Goal: Information Seeking & Learning: Learn about a topic

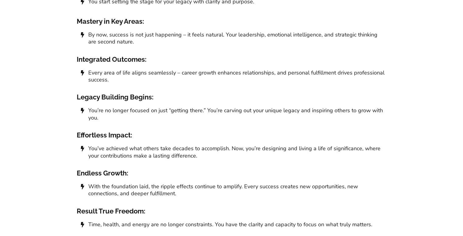
scroll to position [3850, 0]
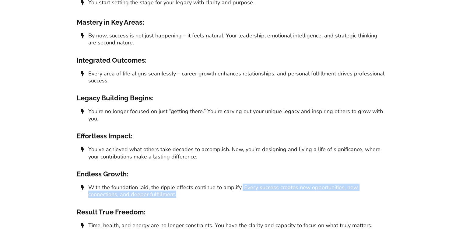
drag, startPoint x: 241, startPoint y: 162, endPoint x: 345, endPoint y: 173, distance: 105.2
click at [345, 184] on span "With the foundation laid, the ripple effects continue to amplify. Every success…" at bounding box center [237, 191] width 298 height 14
copy span "Every success creates new opportunities, new connections, and deeper fulfillmen…"
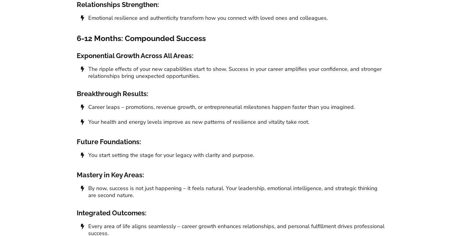
scroll to position [3695, 0]
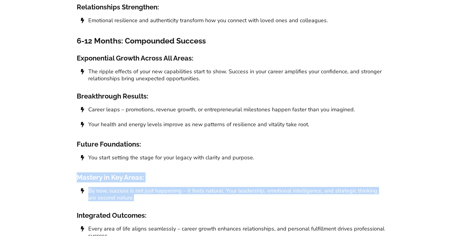
drag, startPoint x: 79, startPoint y: 152, endPoint x: 148, endPoint y: 174, distance: 73.0
copy div "Mastery in Key Areas: By now, success is not just happening – it feels natural.…"
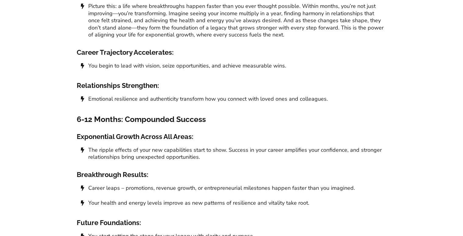
scroll to position [3616, 0]
click at [280, 95] on span "Emotional resilience and authenticity transform how you connect with loved ones…" at bounding box center [207, 98] width 239 height 7
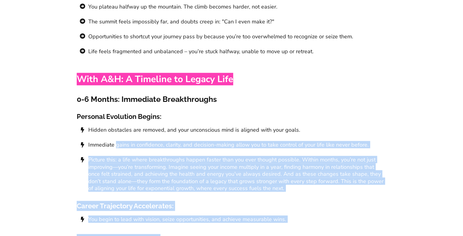
scroll to position [3481, 0]
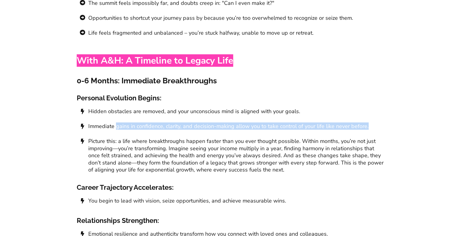
drag, startPoint x: 116, startPoint y: 222, endPoint x: 370, endPoint y: 104, distance: 280.3
click at [370, 123] on li "Immediate gains in confidence, clarity, and decision-making allow you to take c…" at bounding box center [232, 130] width 310 height 15
copy span "gains in confidence, clarity, and decision-making allow you to take control of …"
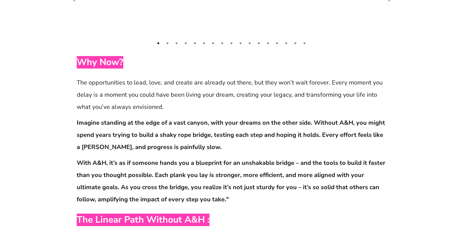
scroll to position [3110, 0]
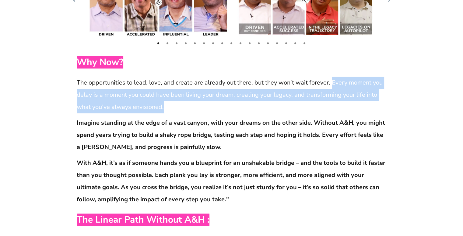
drag, startPoint x: 329, startPoint y: 57, endPoint x: 179, endPoint y: 81, distance: 152.4
click at [179, 81] on p "The opportunities to lead, love, and create are already out there, but they won…" at bounding box center [232, 95] width 310 height 36
copy p "Every moment you delay is a moment you could have been living your dream, creat…"
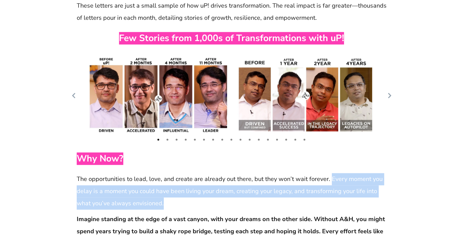
scroll to position [3012, 0]
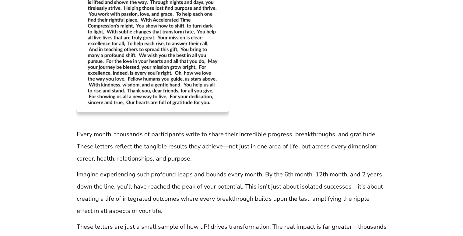
scroll to position [2789, 0]
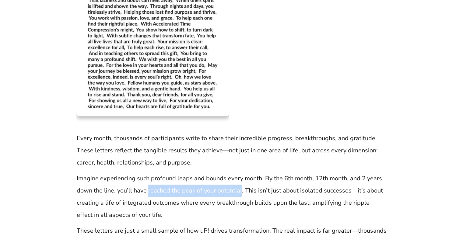
drag, startPoint x: 147, startPoint y: 165, endPoint x: 240, endPoint y: 168, distance: 92.5
click at [240, 172] on p "Imagine experiencing such profound leaps and bounds every month. By the 6th mon…" at bounding box center [232, 196] width 310 height 49
copy p "reached the peak of your potential"
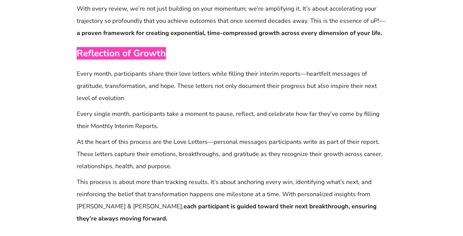
scroll to position [1741, 0]
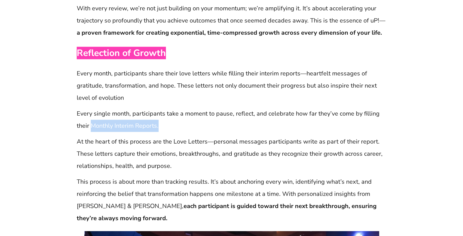
drag, startPoint x: 91, startPoint y: 104, endPoint x: 172, endPoint y: 105, distance: 80.6
click at [172, 108] on p "Every single month, participants take a moment to pause, reflect, and celebrate…" at bounding box center [232, 120] width 310 height 24
copy p "Monthly Interim Reports."
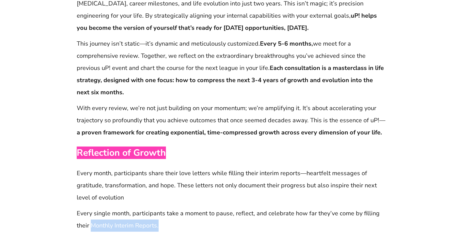
scroll to position [1642, 0]
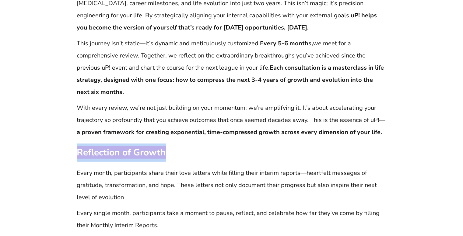
drag, startPoint x: 77, startPoint y: 126, endPoint x: 179, endPoint y: 136, distance: 103.3
click at [179, 144] on p "Reflection of Growth" at bounding box center [232, 153] width 310 height 18
copy span "Reflection of Growth"
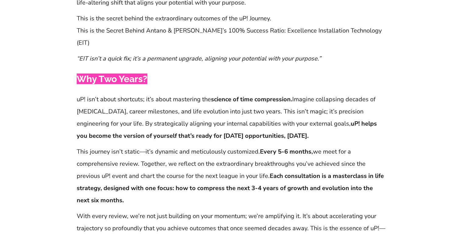
scroll to position [1534, 0]
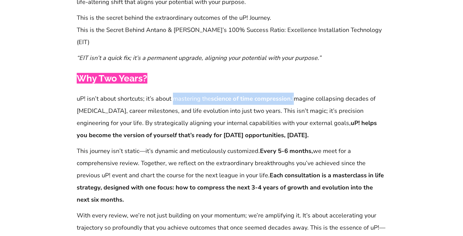
drag, startPoint x: 172, startPoint y: 74, endPoint x: 292, endPoint y: 69, distance: 120.8
click at [292, 93] on p "uP! isn’t about shortcuts; it’s about mastering the science of time compression…" at bounding box center [232, 117] width 310 height 49
copy p "mastering the science of time compression."
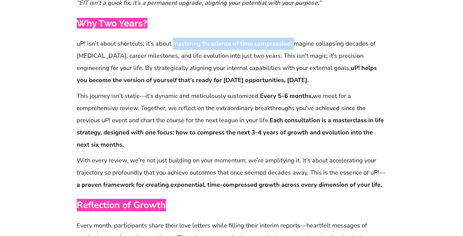
scroll to position [1590, 0]
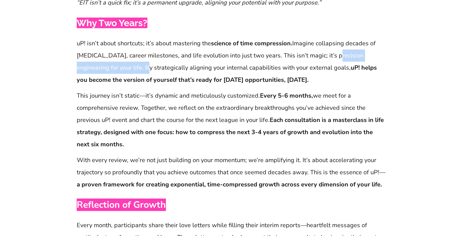
drag, startPoint x: 329, startPoint y: 32, endPoint x: 142, endPoint y: 43, distance: 187.4
click at [142, 43] on p "uP! isn’t about shortcuts; it’s about mastering the science of time compression…" at bounding box center [232, 61] width 310 height 49
copy p "precision engineering for your life."
drag, startPoint x: 195, startPoint y: 53, endPoint x: 317, endPoint y: 57, distance: 122.0
click at [317, 57] on p "uP! isn’t about shortcuts; it’s about mastering the science of time compression…" at bounding box center [232, 61] width 310 height 49
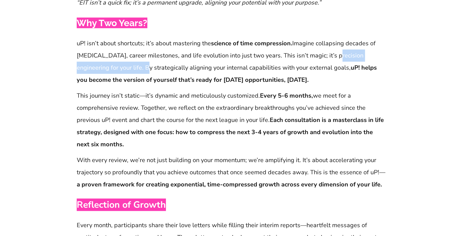
copy strong "ready for [DATE] opportunities, [DATE]."
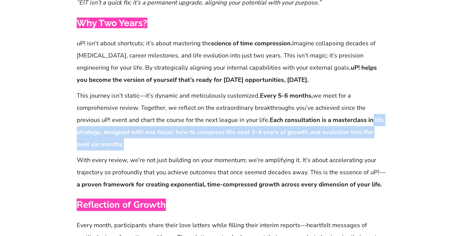
drag, startPoint x: 373, startPoint y: 94, endPoint x: 146, endPoint y: 121, distance: 228.8
click at [146, 121] on p "This journey isn’t static—it’s dynamic and meticulously customized. Every 5-6 m…" at bounding box center [232, 120] width 310 height 61
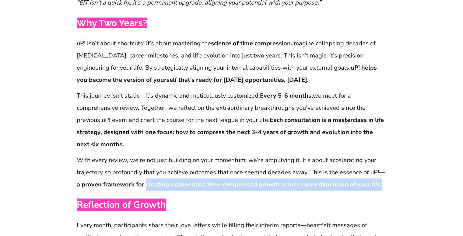
drag, startPoint x: 140, startPoint y: 161, endPoint x: 372, endPoint y: 159, distance: 232.6
click at [372, 180] on strong "a proven framework for creating exponential, time-compressed growth across ever…" at bounding box center [229, 184] width 305 height 8
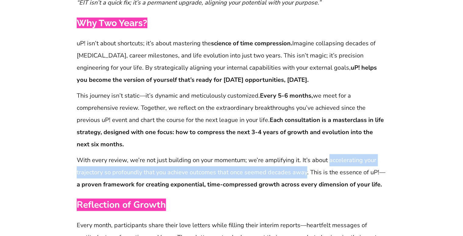
drag, startPoint x: 327, startPoint y: 136, endPoint x: 304, endPoint y: 145, distance: 24.2
click at [304, 154] on p "With every review, we’re not just building on your momentum; we’re amplifying i…" at bounding box center [232, 172] width 310 height 36
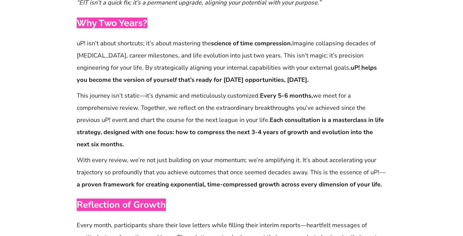
click at [352, 61] on p "uP! isn’t about shortcuts; it’s about mastering the science of time compression…" at bounding box center [232, 61] width 310 height 49
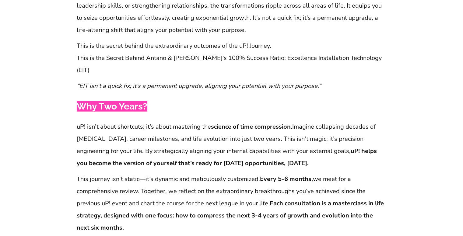
scroll to position [1507, 0]
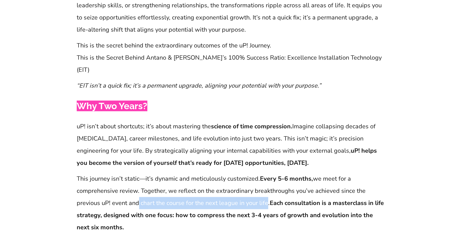
drag, startPoint x: 138, startPoint y: 180, endPoint x: 266, endPoint y: 179, distance: 128.0
click at [266, 179] on p "This journey isn’t static—it’s dynamic and meticulously customized. Every 5-6 m…" at bounding box center [232, 203] width 310 height 61
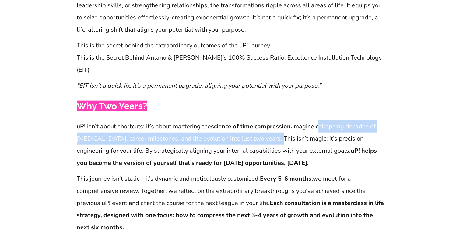
drag, startPoint x: 315, startPoint y: 105, endPoint x: 273, endPoint y: 112, distance: 42.8
click at [273, 120] on p "uP! isn’t about shortcuts; it’s about mastering the science of time compression…" at bounding box center [232, 144] width 310 height 49
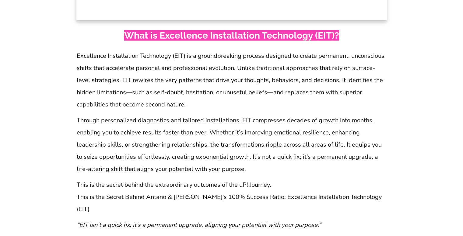
scroll to position [1368, 0]
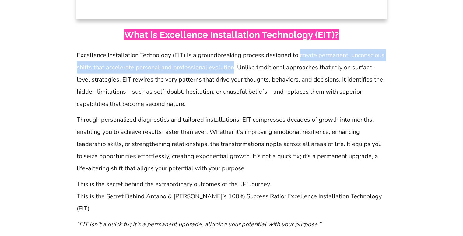
drag, startPoint x: 298, startPoint y: 42, endPoint x: 231, endPoint y: 56, distance: 67.8
click at [231, 56] on p "Excellence Installation Technology (EIT) is a groundbreaking process designed t…" at bounding box center [232, 79] width 310 height 61
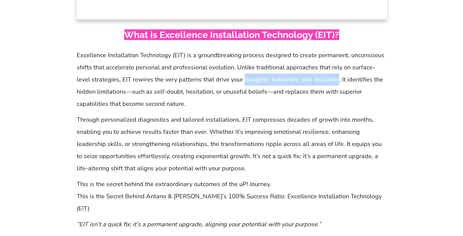
drag, startPoint x: 228, startPoint y: 67, endPoint x: 321, endPoint y: 63, distance: 92.8
click at [321, 63] on p "Excellence Installation Technology (EIT) is a groundbreaking process designed t…" at bounding box center [232, 79] width 310 height 61
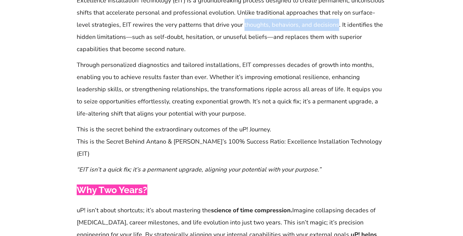
scroll to position [1423, 0]
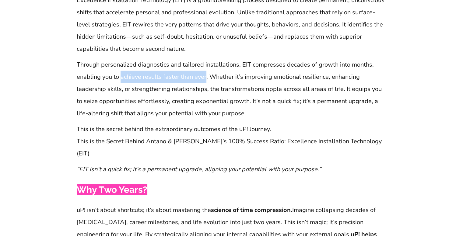
drag, startPoint x: 121, startPoint y: 63, endPoint x: 204, endPoint y: 63, distance: 83.3
click at [204, 63] on p "Through personalized diagnostics and tailored installations, EIT compresses dec…" at bounding box center [232, 89] width 310 height 61
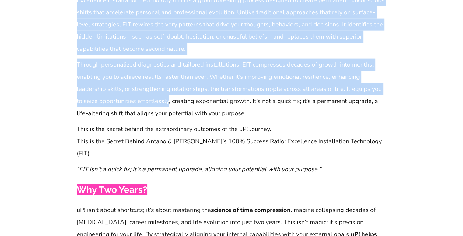
drag, startPoint x: 76, startPoint y: 88, endPoint x: 159, endPoint y: 91, distance: 83.1
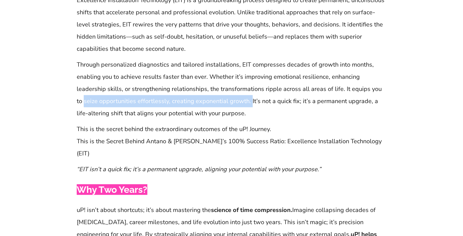
drag, startPoint x: 78, startPoint y: 89, endPoint x: 242, endPoint y: 90, distance: 164.5
click at [242, 90] on p "Through personalized diagnostics and tailored installations, EIT compresses dec…" at bounding box center [232, 89] width 310 height 61
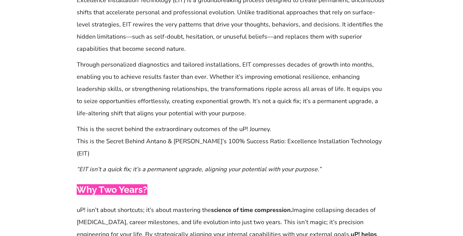
drag, startPoint x: 303, startPoint y: 88, endPoint x: 308, endPoint y: 92, distance: 6.7
click at [308, 92] on p "Through personalized diagnostics and tailored installations, EIT compresses dec…" at bounding box center [232, 89] width 310 height 61
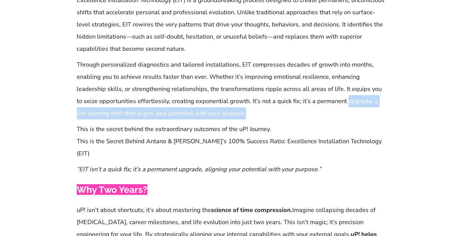
drag, startPoint x: 338, startPoint y: 90, endPoint x: 234, endPoint y: 96, distance: 104.1
click at [234, 96] on p "Through personalized diagnostics and tailored installations, EIT compresses dec…" at bounding box center [232, 89] width 310 height 61
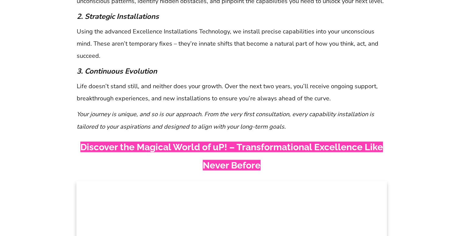
scroll to position [1030, 0]
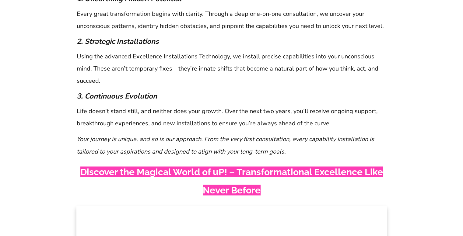
scroll to position [1006, 0]
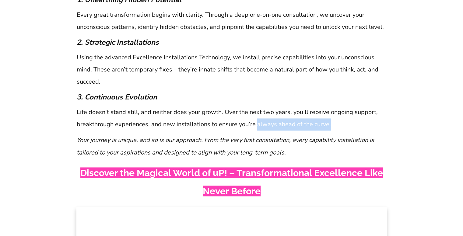
drag, startPoint x: 255, startPoint y: 114, endPoint x: 334, endPoint y: 115, distance: 79.1
click at [334, 115] on p "Life doesn’t stand still, and neither does your growth. Over the next two years…" at bounding box center [232, 118] width 310 height 24
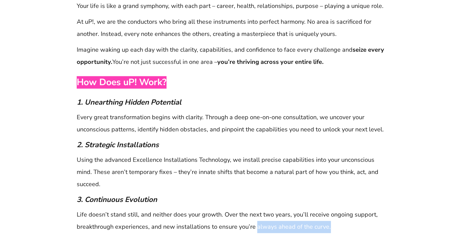
scroll to position [903, 0]
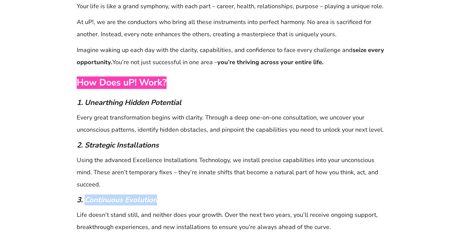
drag, startPoint x: 84, startPoint y: 189, endPoint x: 159, endPoint y: 187, distance: 75.7
click at [159, 194] on p "3. Continuous Evolution" at bounding box center [232, 199] width 310 height 11
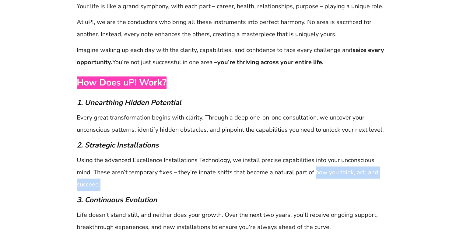
drag, startPoint x: 313, startPoint y: 160, endPoint x: 318, endPoint y: 171, distance: 12.4
click at [318, 171] on p "Using the advanced Excellence Installations Technology, we install precise capa…" at bounding box center [232, 172] width 310 height 36
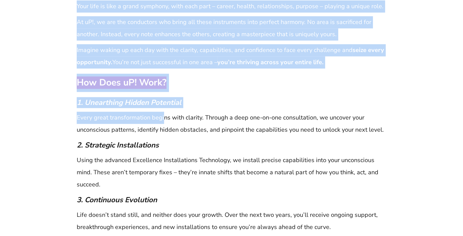
drag, startPoint x: 75, startPoint y: 102, endPoint x: 163, endPoint y: 106, distance: 87.7
click at [163, 112] on p "Every great transformation begins with clarity. Through a deep one-on-one consu…" at bounding box center [232, 124] width 310 height 24
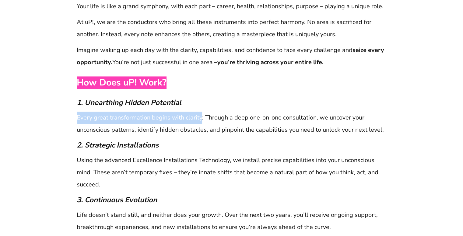
drag, startPoint x: 200, startPoint y: 106, endPoint x: 76, endPoint y: 103, distance: 123.8
click at [76, 111] on div "Every great transformation begins with clarity. Through a deep one-on-one consu…" at bounding box center [231, 123] width 310 height 25
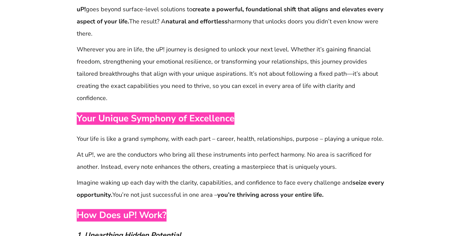
scroll to position [771, 0]
click at [84, 113] on span "Your Unique Symphony of Excellence" at bounding box center [156, 119] width 158 height 12
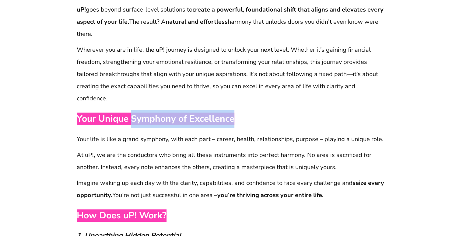
drag, startPoint x: 132, startPoint y: 109, endPoint x: 248, endPoint y: 107, distance: 116.5
click at [248, 110] on p "Your Unique Symphony of Excellence" at bounding box center [232, 119] width 310 height 18
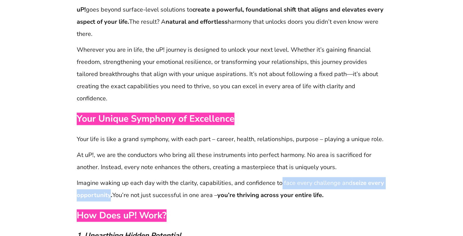
drag, startPoint x: 280, startPoint y: 169, endPoint x: 110, endPoint y: 183, distance: 170.2
click at [110, 183] on p "Imagine waking up each day with the clarity, capabilities, and confidence to fa…" at bounding box center [232, 189] width 310 height 24
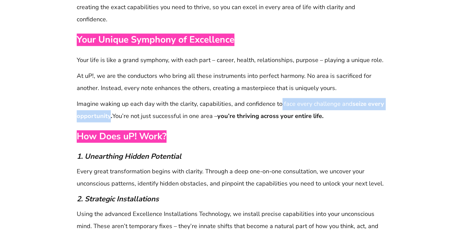
scroll to position [851, 0]
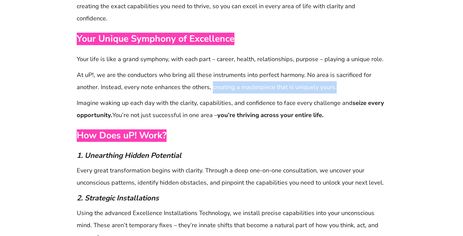
drag, startPoint x: 212, startPoint y: 77, endPoint x: 346, endPoint y: 77, distance: 133.8
click at [346, 77] on p "At uP!, we are the conductors who bring all these instruments into perfect harm…" at bounding box center [232, 81] width 310 height 24
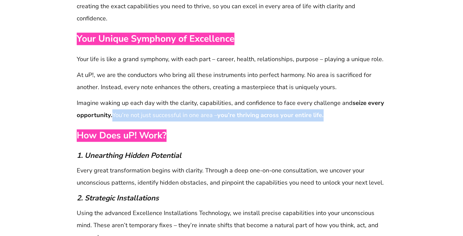
drag, startPoint x: 113, startPoint y: 99, endPoint x: 327, endPoint y: 100, distance: 213.5
click at [327, 100] on p "Imagine waking up each day with the clarity, capabilities, and confidence to fa…" at bounding box center [232, 109] width 310 height 24
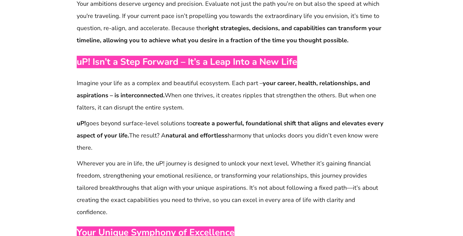
scroll to position [658, 0]
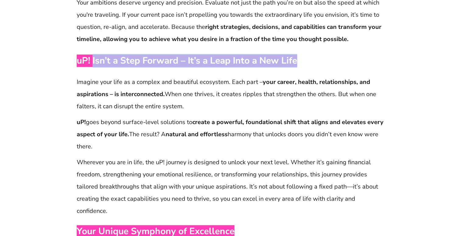
drag, startPoint x: 93, startPoint y: 58, endPoint x: 325, endPoint y: 56, distance: 231.4
click at [325, 56] on p "uP! Isn’t a Step Forward – It’s a Leap Into a New Life" at bounding box center [232, 61] width 310 height 14
drag, startPoint x: 350, startPoint y: 96, endPoint x: 351, endPoint y: 106, distance: 10.4
click at [351, 106] on p "Imagine your life as a complex and beautiful ecosystem. Each part – your career…" at bounding box center [232, 94] width 310 height 36
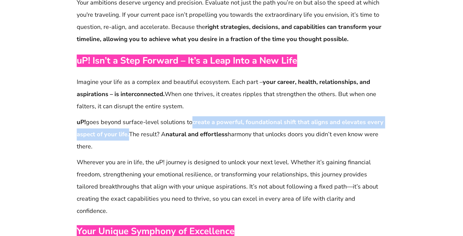
drag, startPoint x: 194, startPoint y: 122, endPoint x: 129, endPoint y: 131, distance: 65.5
click at [129, 131] on p "uP! goes beyond surface-level solutions to create a powerful, foundational shif…" at bounding box center [232, 134] width 310 height 36
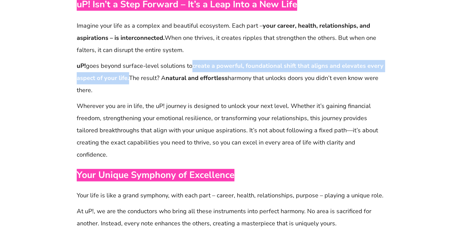
scroll to position [714, 0]
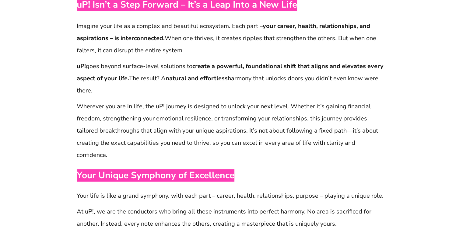
click at [248, 139] on p "Wherever you are in life, the uP! journey is designed to unlock your next level…" at bounding box center [232, 130] width 310 height 61
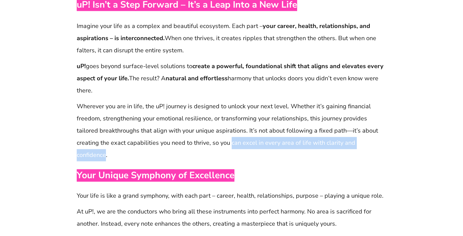
drag, startPoint x: 230, startPoint y: 143, endPoint x: 382, endPoint y: 144, distance: 152.4
click at [382, 144] on p "Wherever you are in life, the uP! journey is designed to unlock your next level…" at bounding box center [232, 130] width 310 height 61
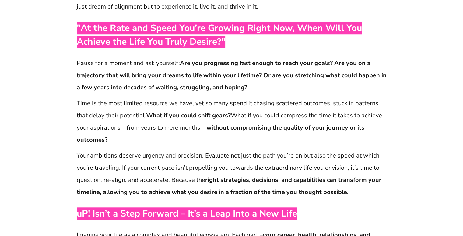
scroll to position [505, 0]
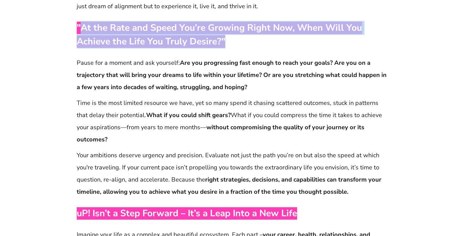
drag, startPoint x: 81, startPoint y: 29, endPoint x: 223, endPoint y: 37, distance: 141.7
click at [223, 37] on span ""At the Rate and Speed You’re Growing Right Now, When Will You Achieve the Life…" at bounding box center [219, 35] width 285 height 26
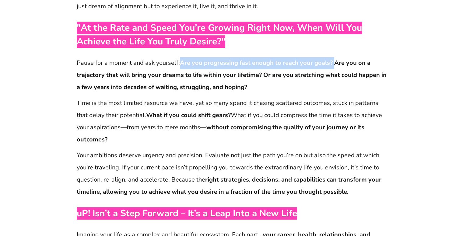
drag, startPoint x: 181, startPoint y: 64, endPoint x: 333, endPoint y: 61, distance: 152.1
click at [333, 61] on strong "Are you progressing fast enough to reach your goals? Are you on a trajectory th…" at bounding box center [232, 75] width 310 height 33
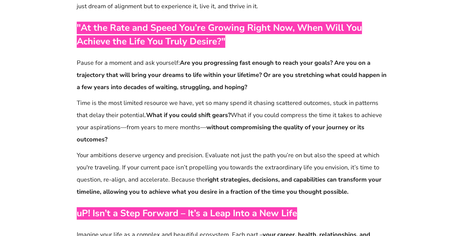
click at [360, 97] on div "Time is the most limited resource we have, yet so many spend it chasing scatter…" at bounding box center [231, 121] width 310 height 49
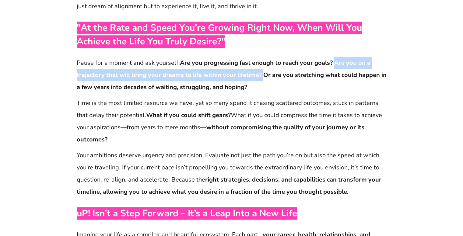
drag, startPoint x: 332, startPoint y: 65, endPoint x: 262, endPoint y: 79, distance: 70.9
click at [262, 79] on p "Pause for a moment and ask yourself: Are you progressing fast enough to reach y…" at bounding box center [232, 75] width 310 height 36
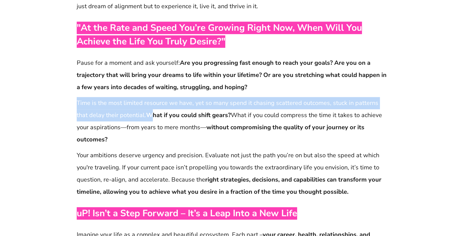
drag, startPoint x: 77, startPoint y: 102, endPoint x: 149, endPoint y: 115, distance: 73.7
click at [149, 115] on p "Time is the most limited resource we have, yet so many spend it chasing scatter…" at bounding box center [232, 121] width 310 height 49
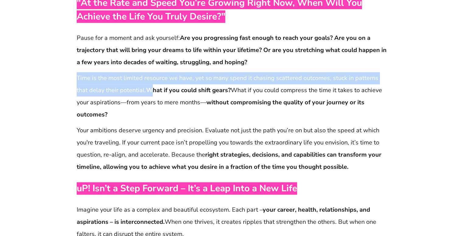
scroll to position [531, 0]
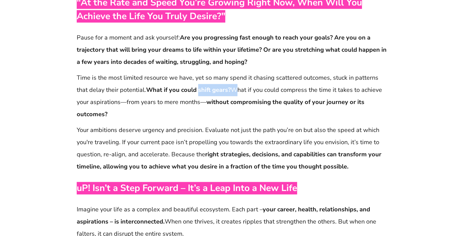
drag, startPoint x: 197, startPoint y: 89, endPoint x: 232, endPoint y: 90, distance: 34.7
click at [232, 90] on p "Time is the most limited resource we have, yet so many spend it chasing scatter…" at bounding box center [232, 96] width 310 height 49
click at [322, 117] on p "Time is the most limited resource we have, yet so many spend it chasing scatter…" at bounding box center [232, 96] width 310 height 49
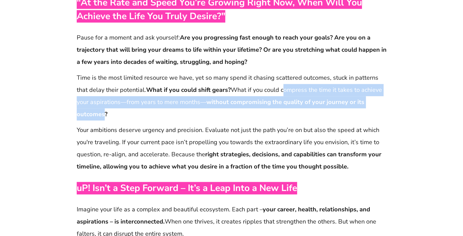
drag, startPoint x: 283, startPoint y: 90, endPoint x: 104, endPoint y: 115, distance: 180.4
click at [104, 115] on p "Time is the most limited resource we have, yet so many spend it chasing scatter…" at bounding box center [232, 96] width 310 height 49
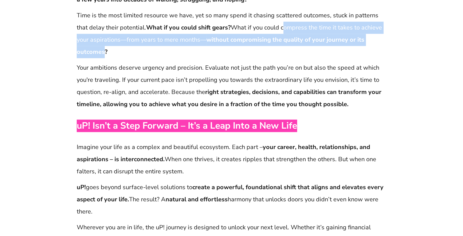
scroll to position [592, 0]
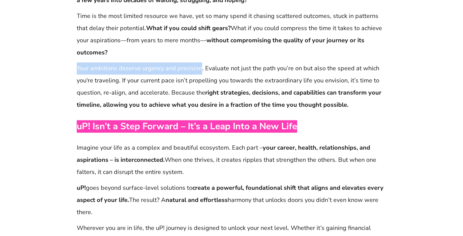
drag, startPoint x: 77, startPoint y: 68, endPoint x: 201, endPoint y: 61, distance: 124.2
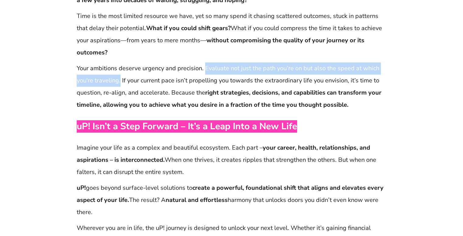
drag, startPoint x: 204, startPoint y: 67, endPoint x: 120, endPoint y: 81, distance: 85.6
click at [120, 81] on p "Your ambitions deserve urgency and precision. Evaluate not just the path you’re…" at bounding box center [232, 86] width 310 height 49
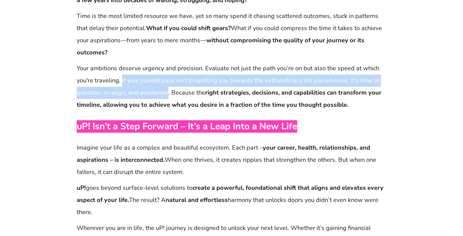
drag, startPoint x: 121, startPoint y: 79, endPoint x: 165, endPoint y: 92, distance: 46.1
click at [165, 92] on p "Your ambitions deserve urgency and precision. Evaluate not just the path you’re…" at bounding box center [232, 86] width 310 height 49
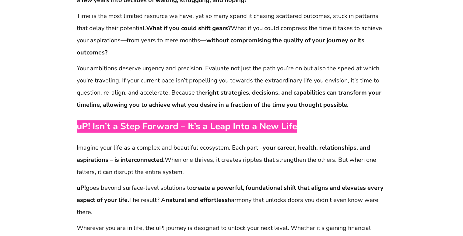
click at [224, 104] on strong "right strategies, decisions, and capabilities can transform your timeline, allo…" at bounding box center [229, 98] width 304 height 20
drag, startPoint x: 204, startPoint y: 92, endPoint x: 345, endPoint y: 104, distance: 141.3
click at [345, 104] on strong "right strategies, decisions, and capabilities can transform your timeline, allo…" at bounding box center [229, 98] width 304 height 20
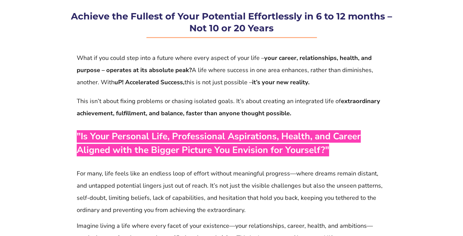
scroll to position [116, 0]
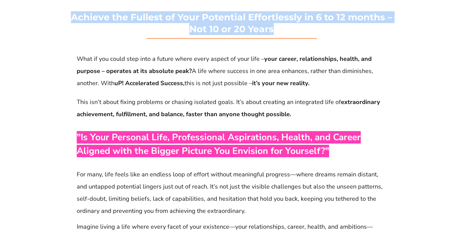
drag, startPoint x: 72, startPoint y: 17, endPoint x: 307, endPoint y: 31, distance: 235.4
click at [307, 31] on p "Achieve the Fullest of Your Potential Effortlessly in 6 to 12 months – Not 10 o…" at bounding box center [232, 23] width 322 height 24
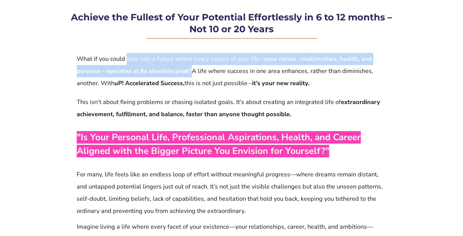
drag, startPoint x: 126, startPoint y: 57, endPoint x: 186, endPoint y: 72, distance: 62.0
click at [186, 72] on p "What if you could step into a future where every aspect of your life – your car…" at bounding box center [232, 71] width 310 height 36
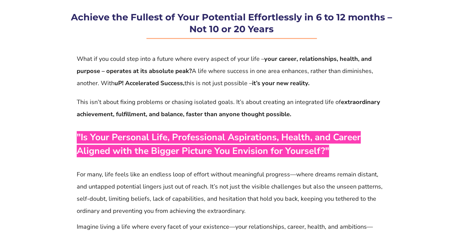
click at [366, 83] on p "What if you could step into a future where every aspect of your life – your car…" at bounding box center [232, 71] width 310 height 36
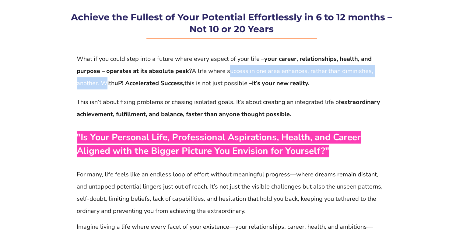
drag, startPoint x: 226, startPoint y: 72, endPoint x: 101, endPoint y: 82, distance: 125.7
click at [101, 82] on p "What if you could step into a future where every aspect of your life – your car…" at bounding box center [232, 71] width 310 height 36
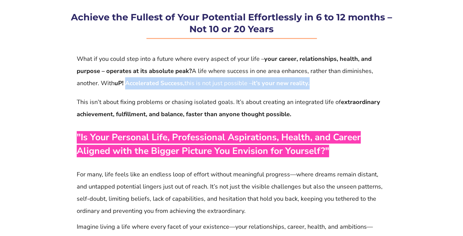
drag, startPoint x: 126, startPoint y: 82, endPoint x: 325, endPoint y: 83, distance: 198.9
click at [325, 83] on p "What if you could step into a future where every aspect of your life – your car…" at bounding box center [232, 71] width 310 height 36
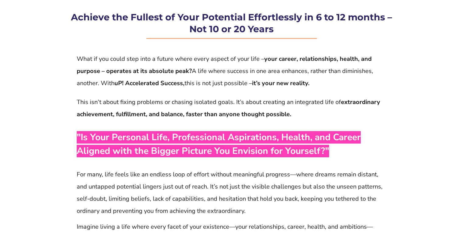
click at [339, 108] on p "This isn’t about fixing problems or chasing isolated goals. It’s about creating…" at bounding box center [232, 108] width 310 height 24
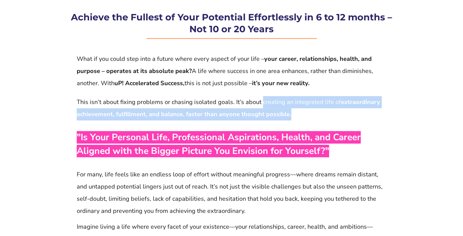
drag, startPoint x: 260, startPoint y: 104, endPoint x: 292, endPoint y: 115, distance: 34.0
click at [292, 115] on p "This isn’t about fixing problems or chasing isolated goals. It’s about creating…" at bounding box center [232, 108] width 310 height 24
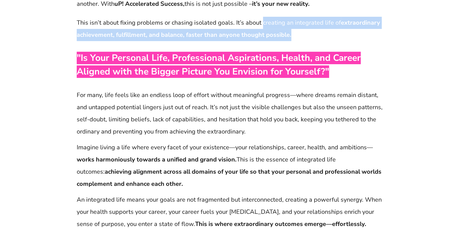
scroll to position [196, 0]
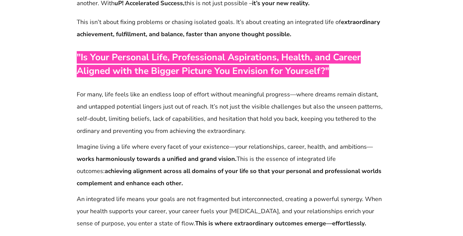
click at [204, 93] on p "For many, life feels like an endless loop of effort without meaningful progress…" at bounding box center [232, 112] width 310 height 49
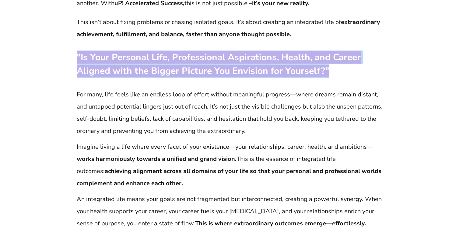
drag, startPoint x: 76, startPoint y: 54, endPoint x: 355, endPoint y: 75, distance: 279.4
click at [355, 75] on p ""Is Your Personal Life, Professional Aspirations, Health, and Career Aligned wi…" at bounding box center [232, 63] width 310 height 27
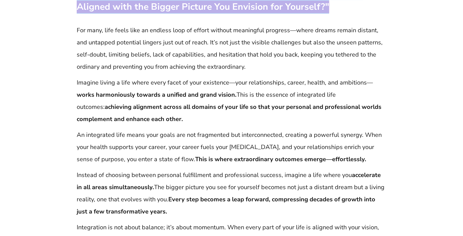
scroll to position [259, 0]
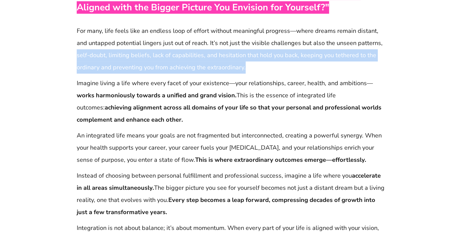
drag, startPoint x: 369, startPoint y: 43, endPoint x: 310, endPoint y: 68, distance: 63.5
click at [310, 68] on p "For many, life feels like an endless loop of effort without meaningful progress…" at bounding box center [232, 49] width 310 height 49
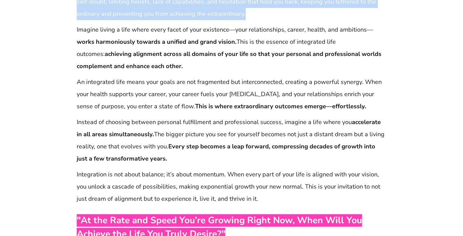
scroll to position [314, 0]
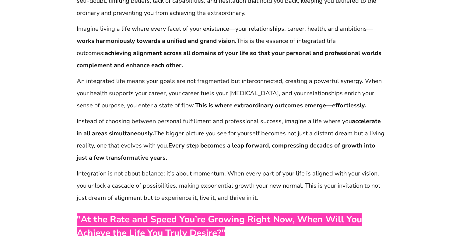
click at [195, 83] on p "An integrated life means your goals are not fragmented but interconnected, crea…" at bounding box center [232, 93] width 310 height 36
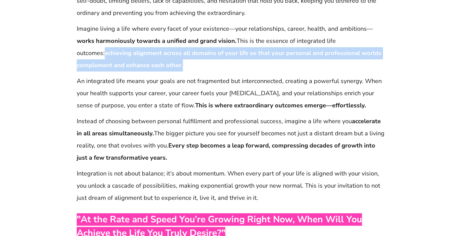
drag, startPoint x: 76, startPoint y: 54, endPoint x: 205, endPoint y: 60, distance: 128.8
click at [205, 60] on div "Imagine living a life where every facet of your existence—your relationships, c…" at bounding box center [231, 47] width 310 height 49
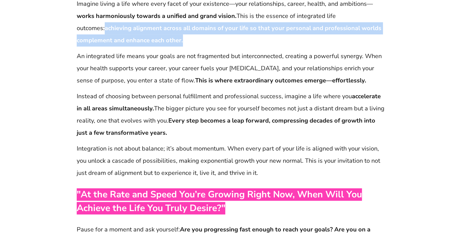
scroll to position [339, 0]
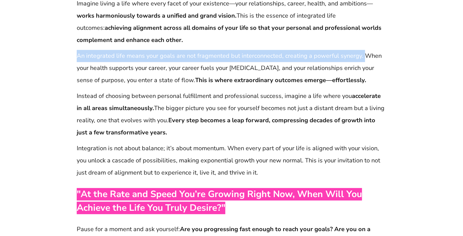
drag, startPoint x: 77, startPoint y: 55, endPoint x: 362, endPoint y: 57, distance: 284.3
click at [362, 57] on p "An integrated life means your goals are not fragmented but interconnected, crea…" at bounding box center [232, 68] width 310 height 36
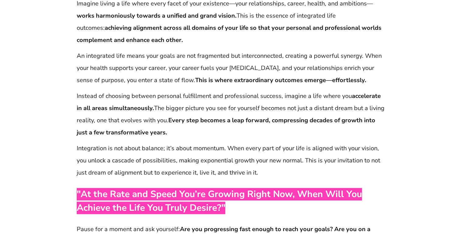
click at [283, 85] on p "An integrated life means your goals are not fragmented but interconnected, crea…" at bounding box center [232, 68] width 310 height 36
drag, startPoint x: 363, startPoint y: 56, endPoint x: 356, endPoint y: 79, distance: 24.5
click at [356, 79] on p "An integrated life means your goals are not fragmented but interconnected, crea…" at bounding box center [232, 68] width 310 height 36
click at [210, 100] on p "Instead of choosing between personal fulfillment and professional success, imag…" at bounding box center [232, 114] width 310 height 49
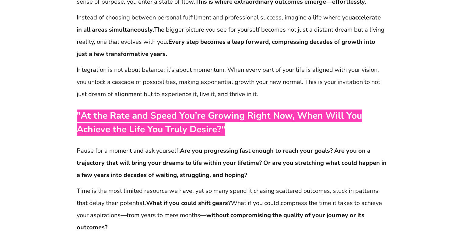
scroll to position [419, 0]
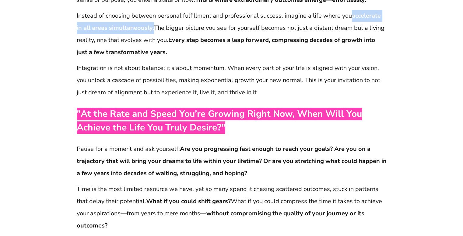
drag, startPoint x: 349, startPoint y: 17, endPoint x: 145, endPoint y: 27, distance: 203.7
click at [145, 27] on p "Instead of choosing between personal fulfillment and professional success, imag…" at bounding box center [232, 34] width 310 height 49
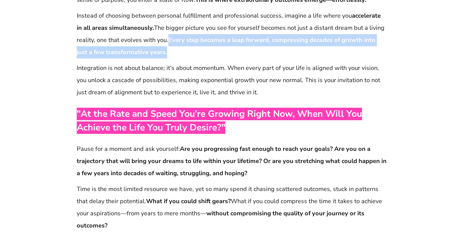
drag, startPoint x: 168, startPoint y: 38, endPoint x: 184, endPoint y: 47, distance: 18.1
click at [184, 47] on p "Instead of choosing between personal fulfillment and professional success, imag…" at bounding box center [232, 34] width 310 height 49
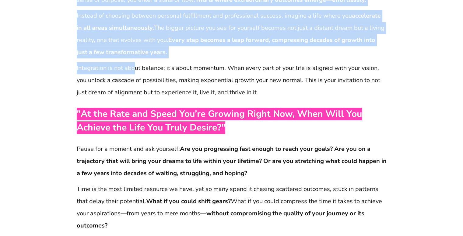
drag, startPoint x: 75, startPoint y: 66, endPoint x: 133, endPoint y: 66, distance: 58.4
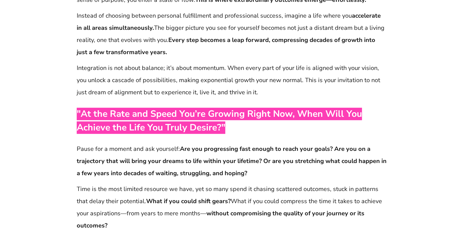
click at [150, 76] on p "Integration is not about balance; it’s about momentum. When every part of your …" at bounding box center [232, 80] width 310 height 36
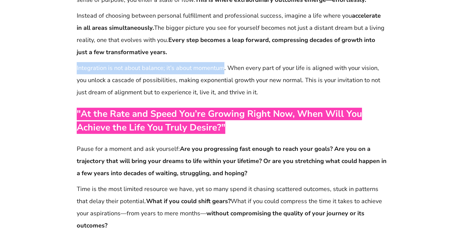
drag, startPoint x: 77, startPoint y: 67, endPoint x: 223, endPoint y: 64, distance: 146.0
click at [223, 64] on p "Integration is not about balance; it’s about momentum. When every part of your …" at bounding box center [232, 80] width 310 height 36
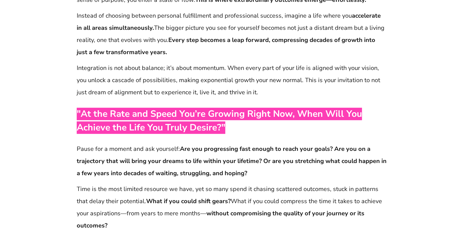
click at [280, 91] on p "Integration is not about balance; it’s about momentum. When every part of your …" at bounding box center [232, 80] width 310 height 36
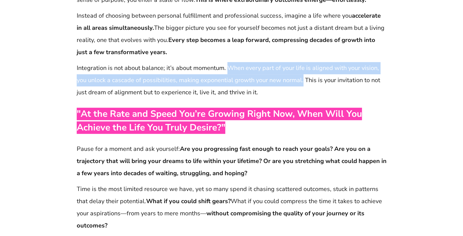
drag, startPoint x: 226, startPoint y: 68, endPoint x: 301, endPoint y: 80, distance: 75.5
click at [301, 80] on p "Integration is not about balance; it’s about momentum. When every part of your …" at bounding box center [232, 80] width 310 height 36
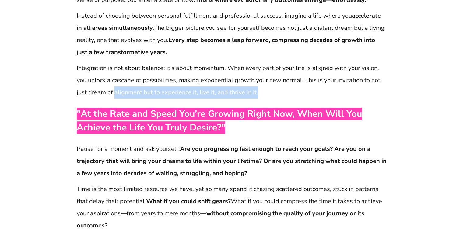
drag, startPoint x: 113, startPoint y: 92, endPoint x: 274, endPoint y: 96, distance: 160.6
click at [274, 96] on p "Integration is not about balance; it’s about momentum. When every part of your …" at bounding box center [232, 80] width 310 height 36
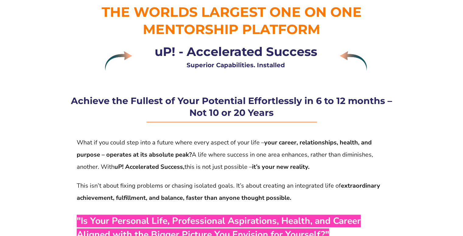
scroll to position [0, 0]
